Goal: Information Seeking & Learning: Learn about a topic

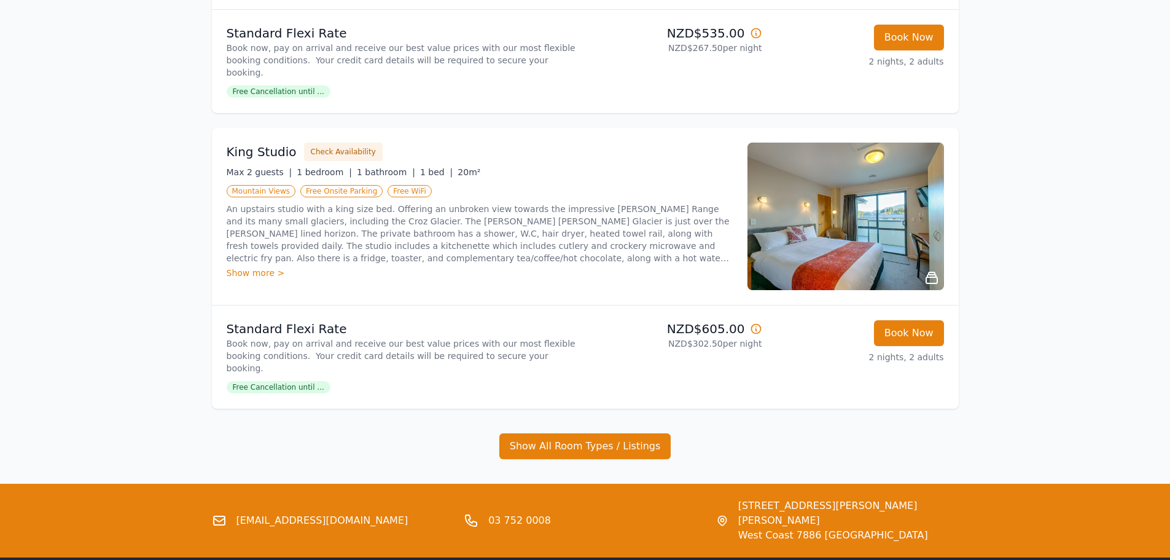
scroll to position [643, 0]
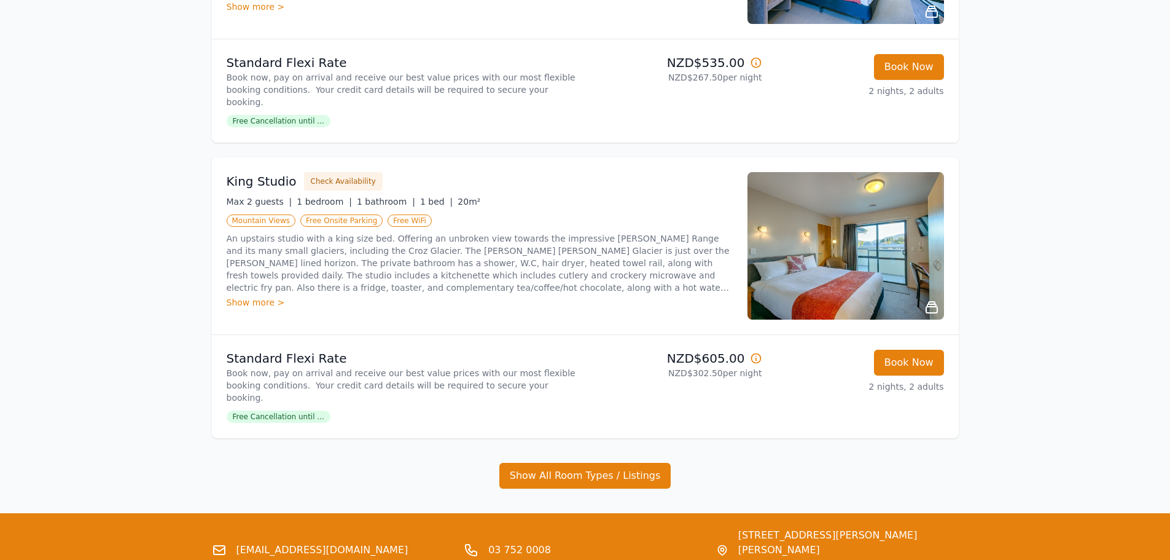
click at [838, 260] on img at bounding box center [846, 245] width 197 height 147
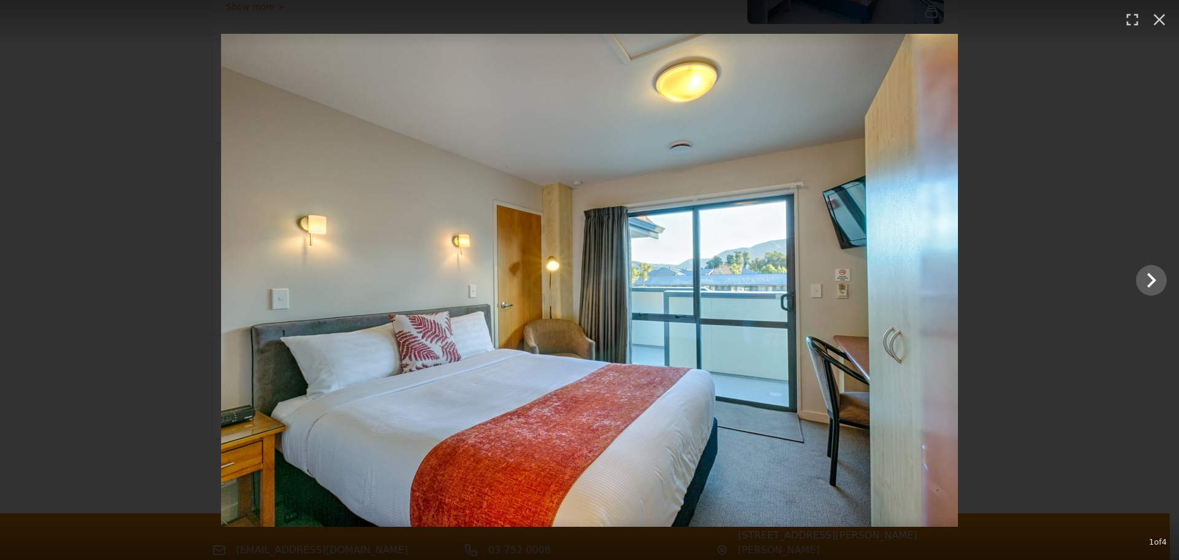
click at [1133, 278] on div at bounding box center [589, 280] width 1179 height 493
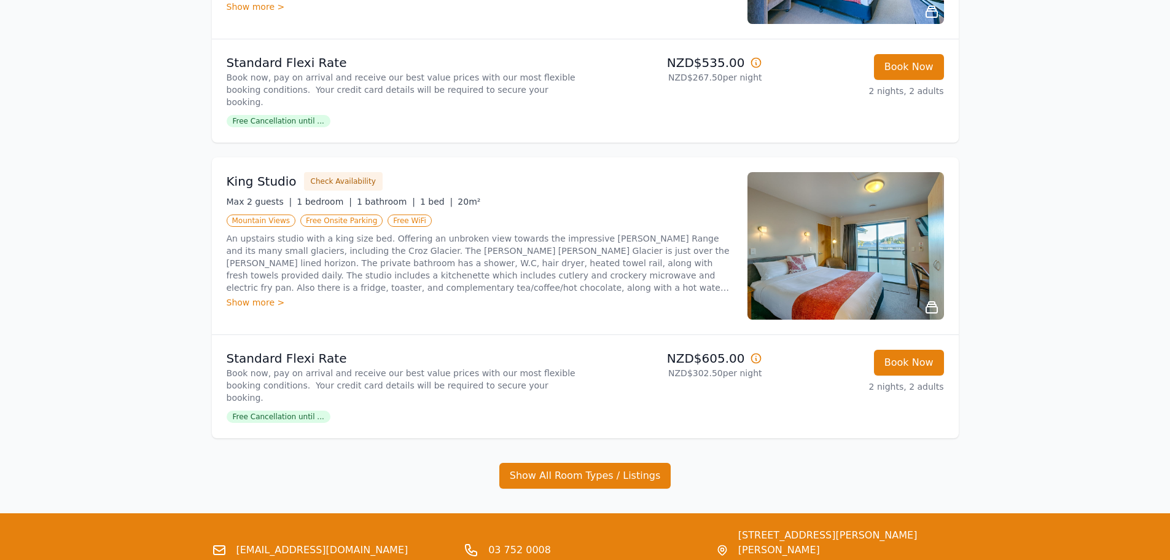
click at [871, 246] on img at bounding box center [846, 245] width 197 height 147
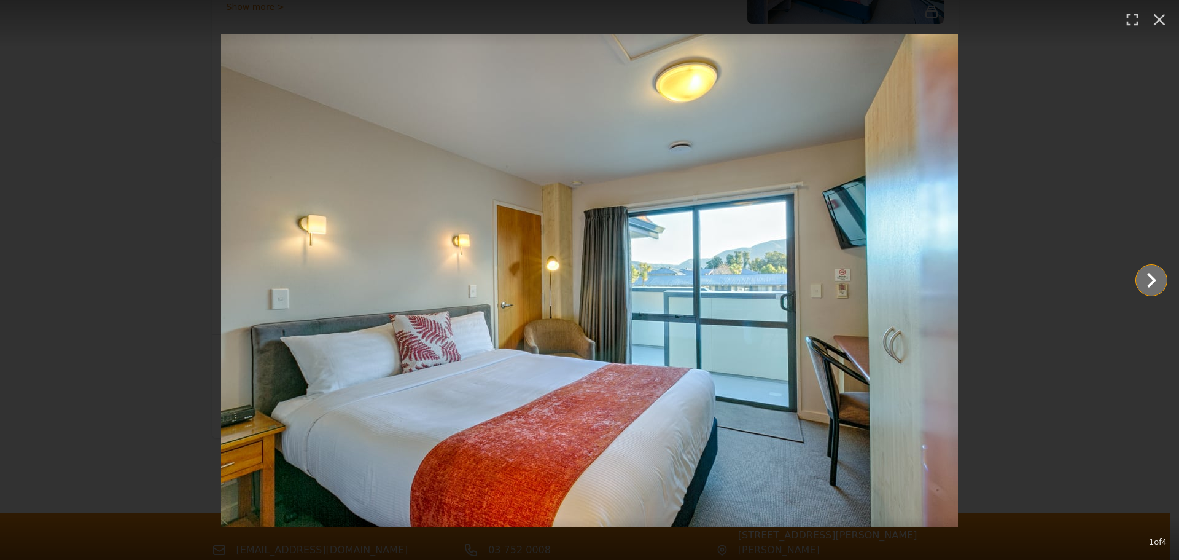
click at [1152, 275] on icon "Show slide 2 of 4" at bounding box center [1151, 279] width 29 height 29
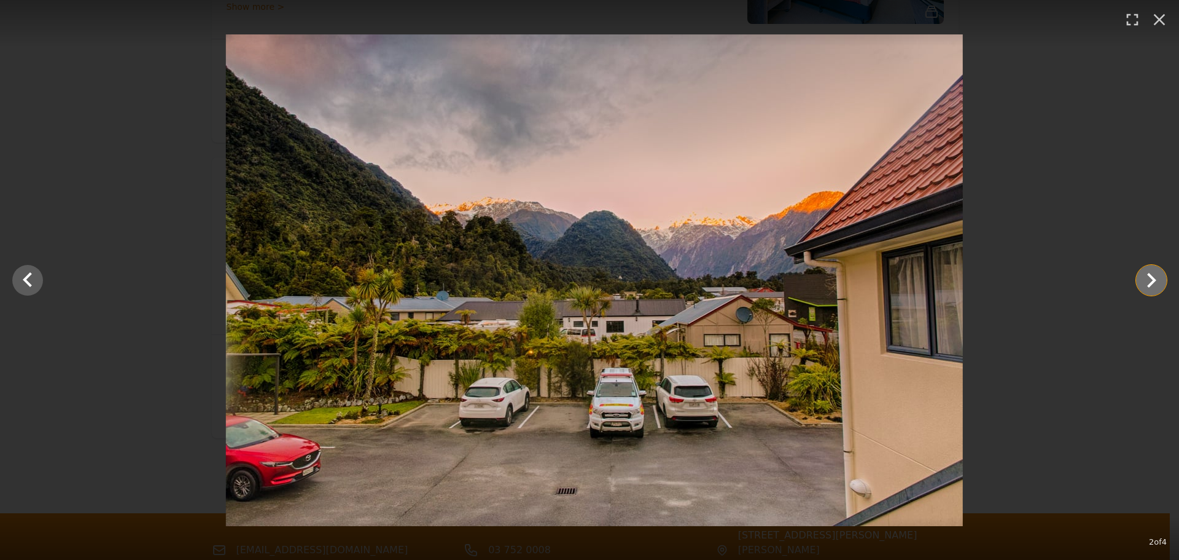
click at [1152, 275] on icon "Show slide 3 of 4" at bounding box center [1151, 279] width 29 height 29
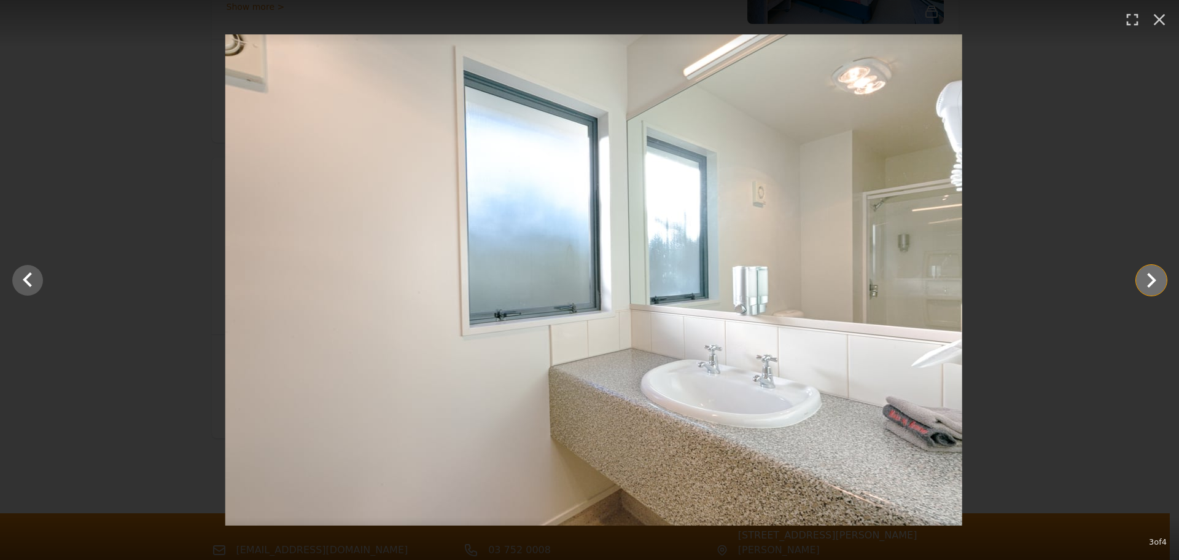
click at [1152, 275] on icon "Show slide 4 of 4" at bounding box center [1151, 279] width 29 height 29
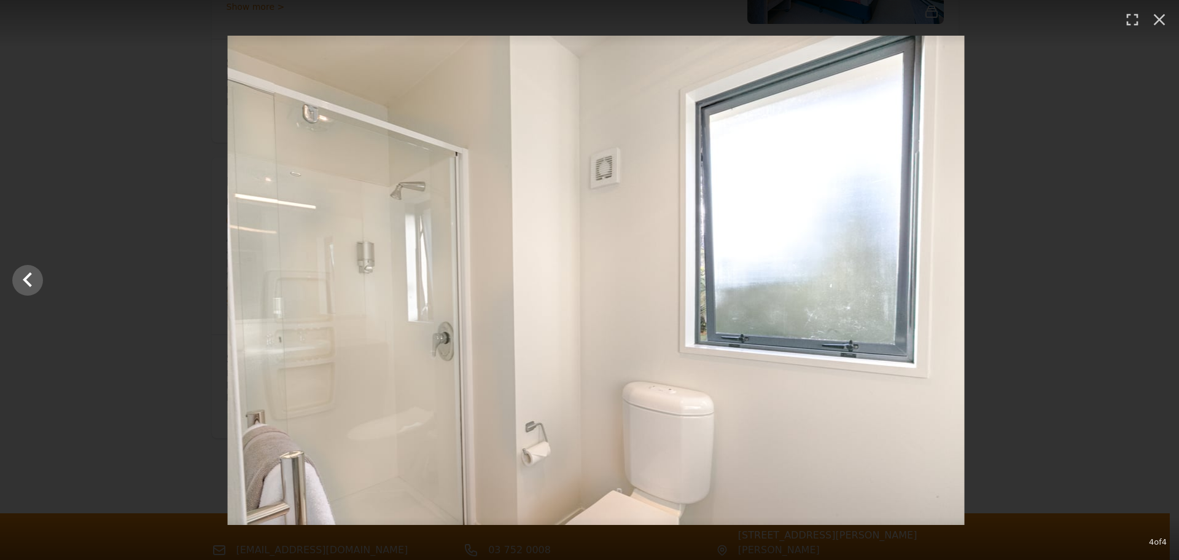
click at [1152, 275] on div at bounding box center [596, 280] width 1179 height 489
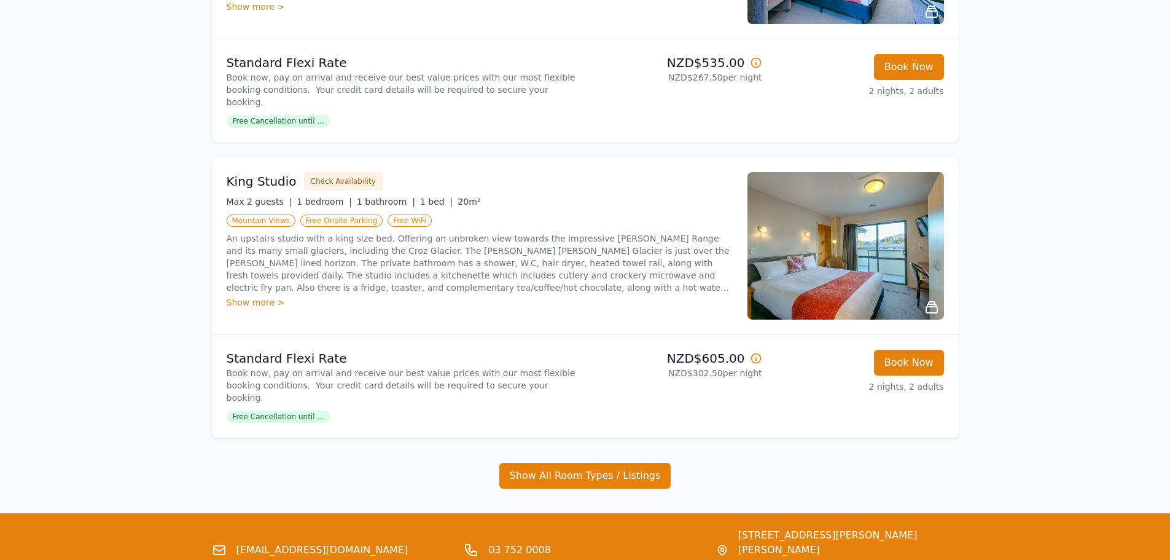
click at [824, 244] on img at bounding box center [846, 245] width 197 height 147
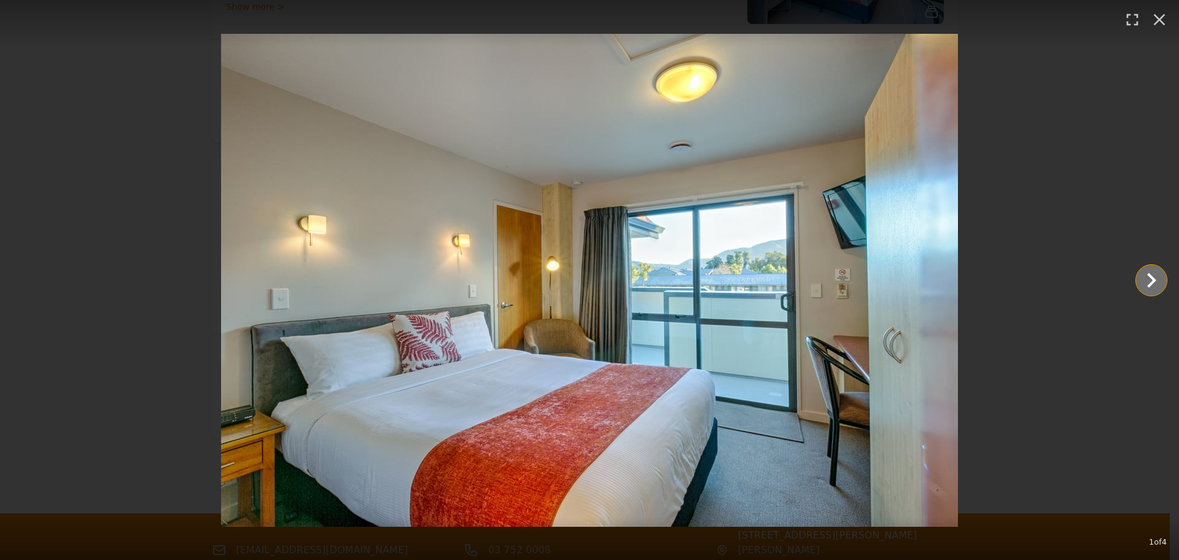
click at [1156, 270] on icon "Show slide 2 of 4" at bounding box center [1151, 279] width 29 height 29
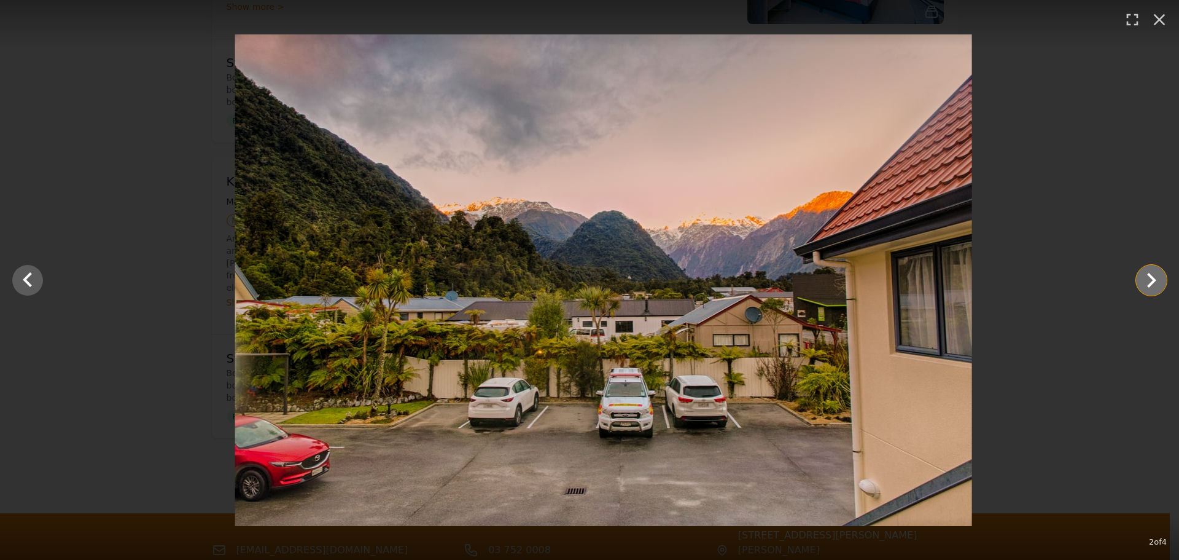
click at [1151, 273] on icon "Show slide 3 of 4" at bounding box center [1151, 279] width 29 height 29
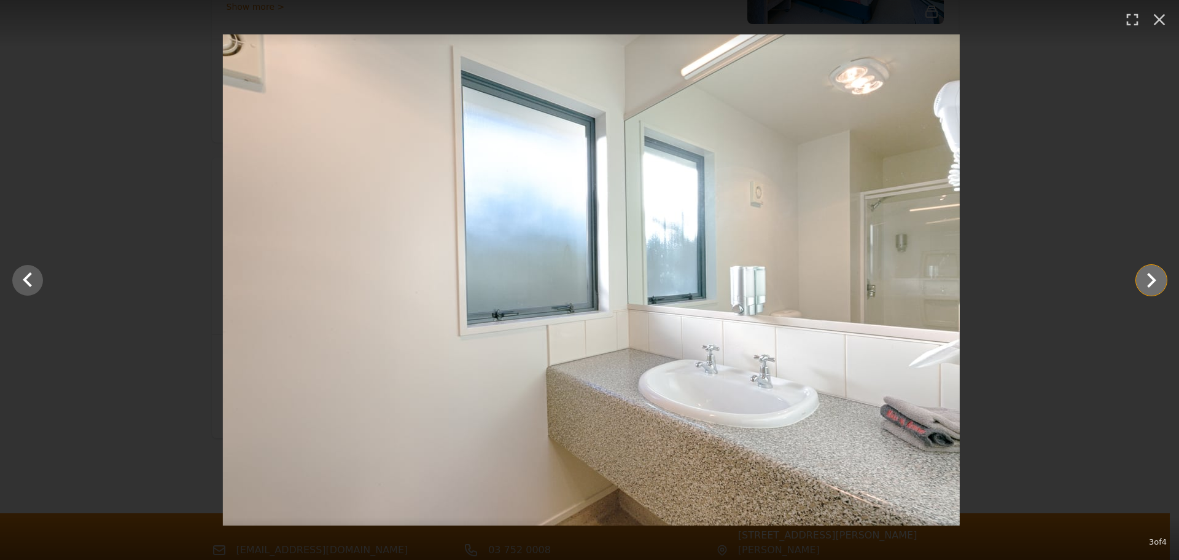
click at [1151, 273] on icon "Show slide 4 of 4" at bounding box center [1151, 279] width 29 height 29
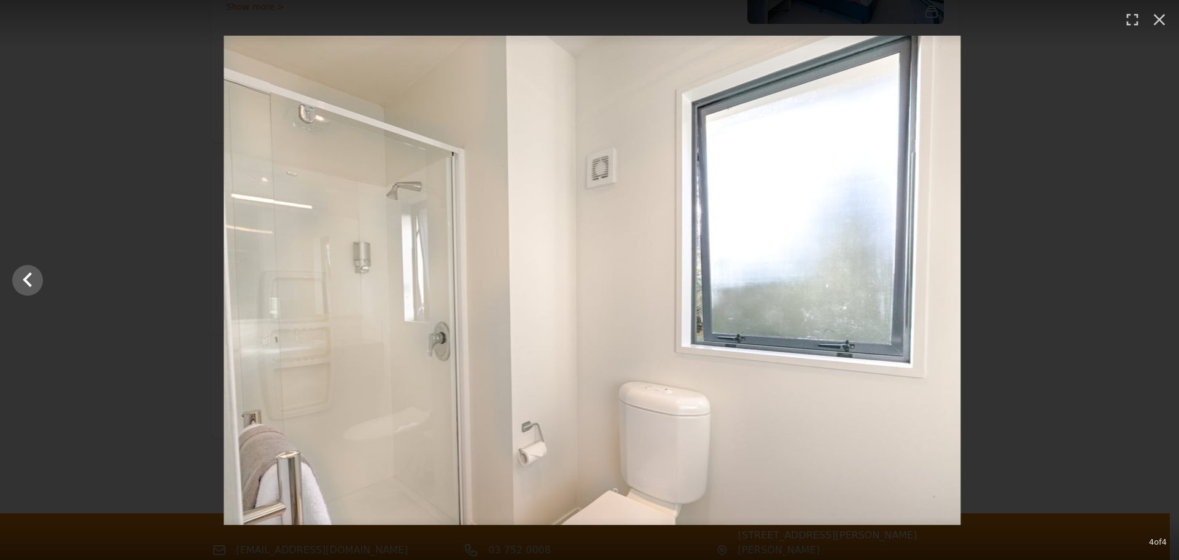
click at [1047, 260] on div at bounding box center [591, 280] width 1179 height 489
